Goal: Information Seeking & Learning: Learn about a topic

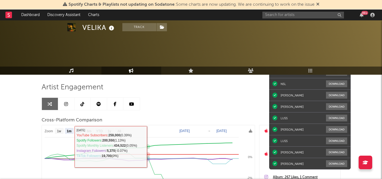
select select "1m"
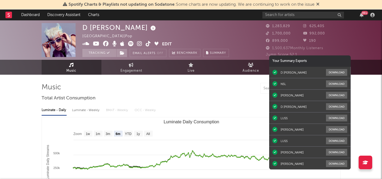
select select "6m"
click at [291, 16] on input "text" at bounding box center [304, 15] width 82 height 7
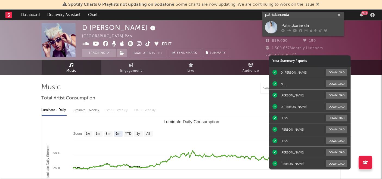
type input "patrickananda"
click at [284, 30] on icon at bounding box center [283, 30] width 3 height 3
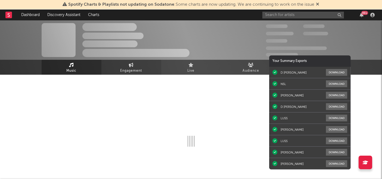
click at [132, 63] on icon at bounding box center [131, 65] width 5 height 4
select select "1w"
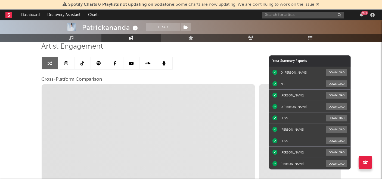
scroll to position [41, 0]
select select "1m"
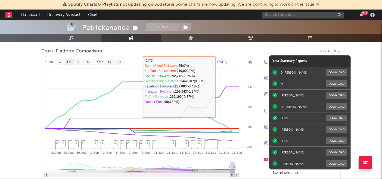
scroll to position [69, 0]
